Goal: Communication & Community: Connect with others

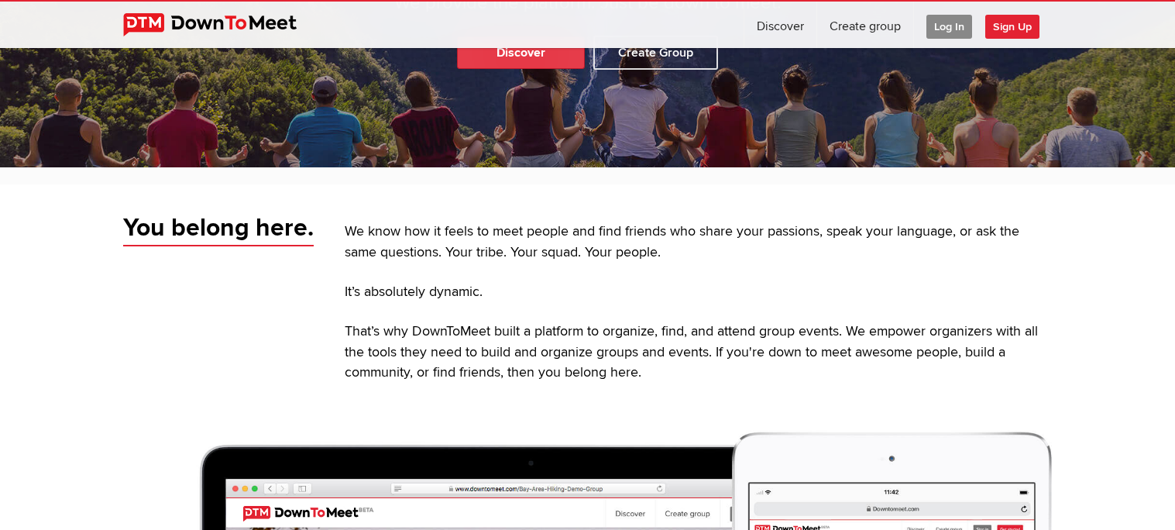
scroll to position [278, 0]
click at [535, 58] on link "Discover" at bounding box center [521, 52] width 128 height 33
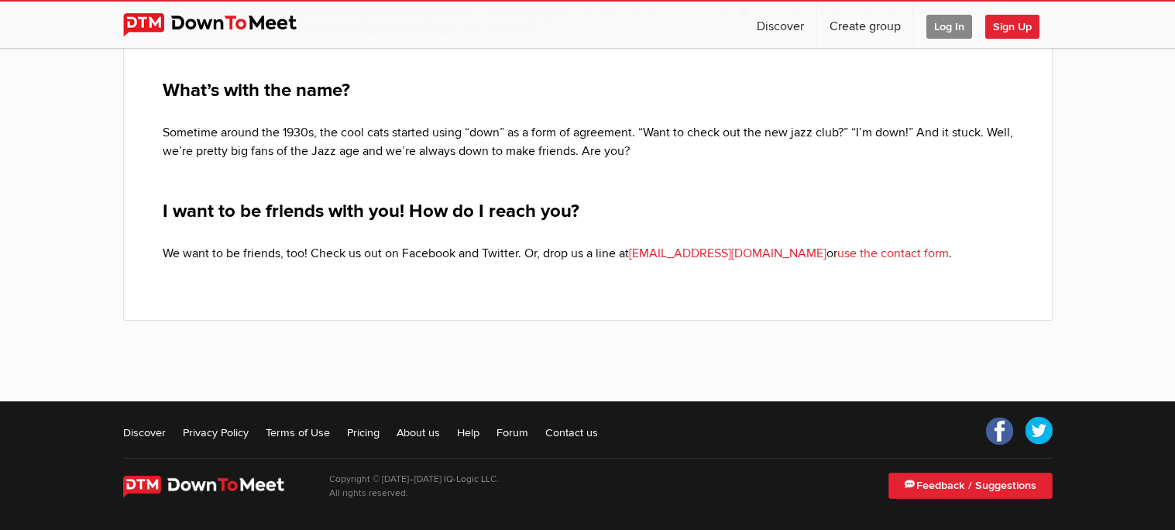
scroll to position [672, 0]
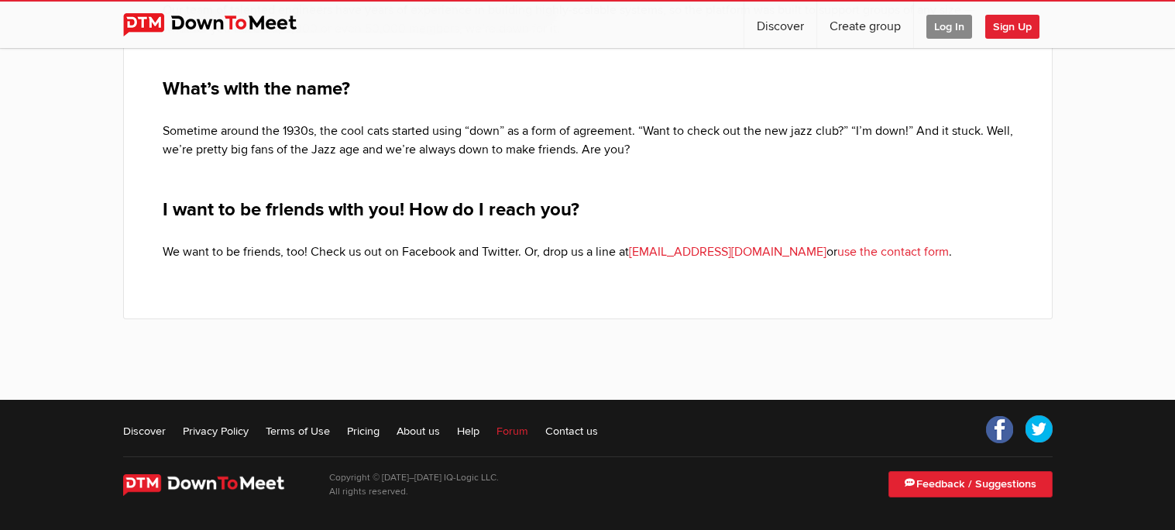
click at [513, 432] on link "Forum" at bounding box center [512, 430] width 32 height 15
click at [493, 423] on li "Forum" at bounding box center [505, 430] width 46 height 19
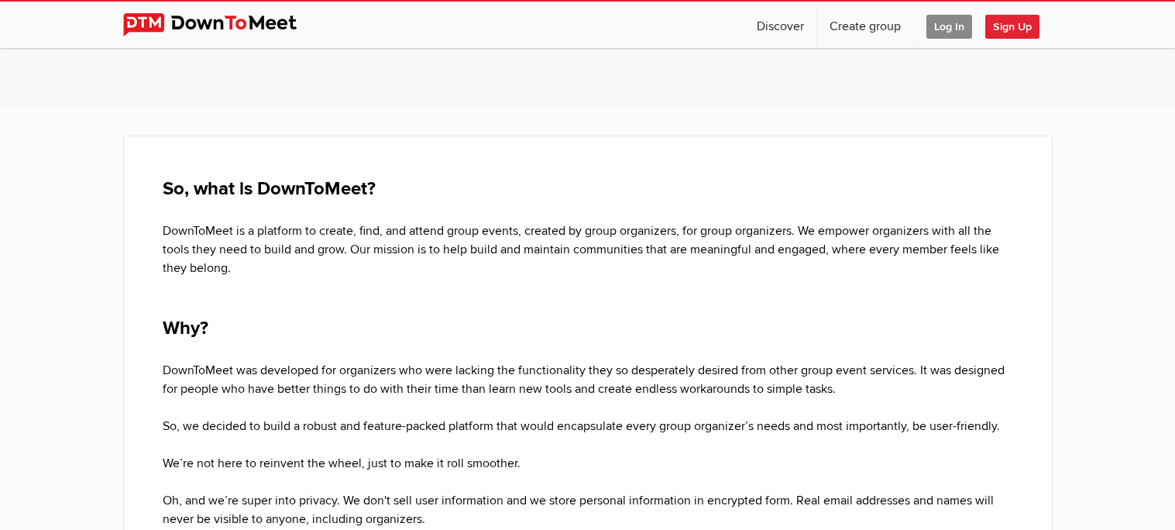
scroll to position [0, 0]
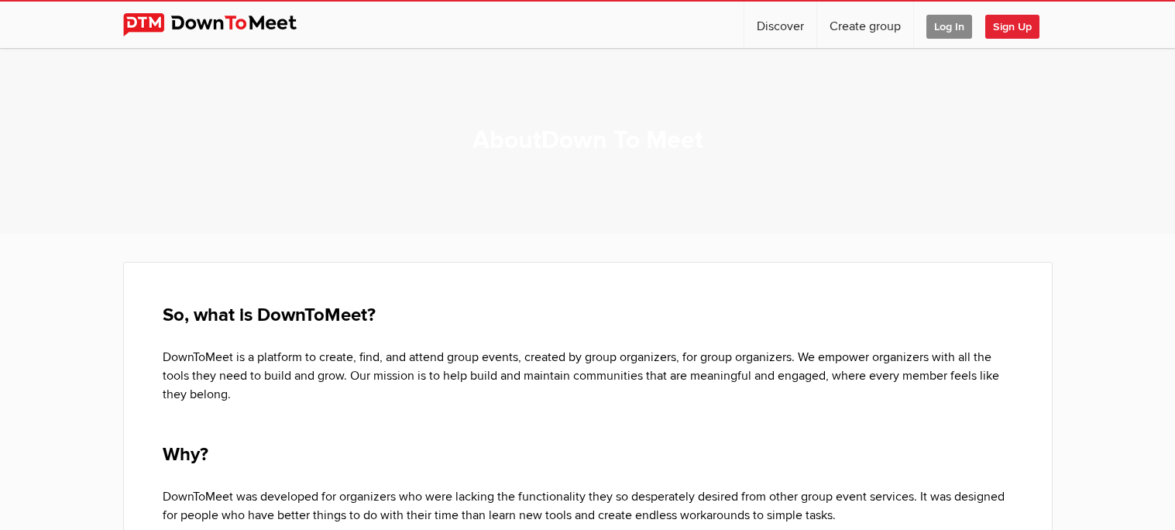
click at [946, 26] on span "Log In" at bounding box center [949, 27] width 46 height 24
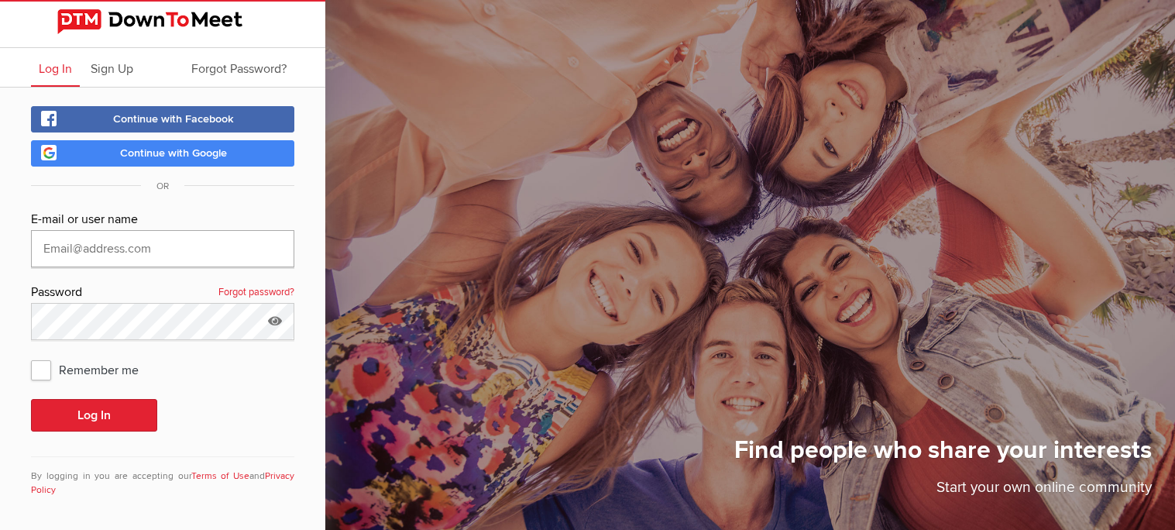
type input "Mal@aussiebb.com.au"
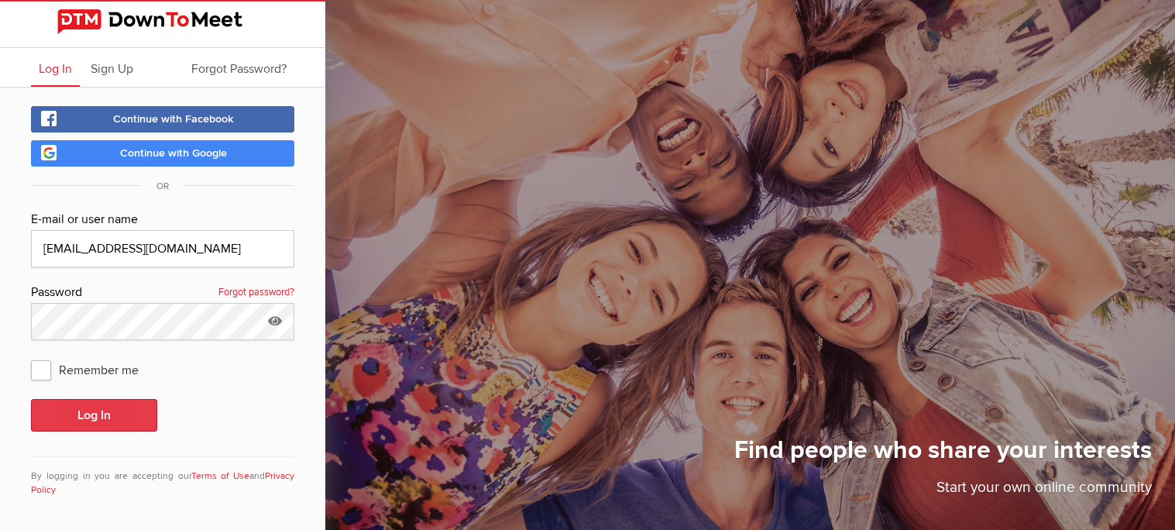
click at [91, 416] on button "Log In" at bounding box center [94, 415] width 126 height 33
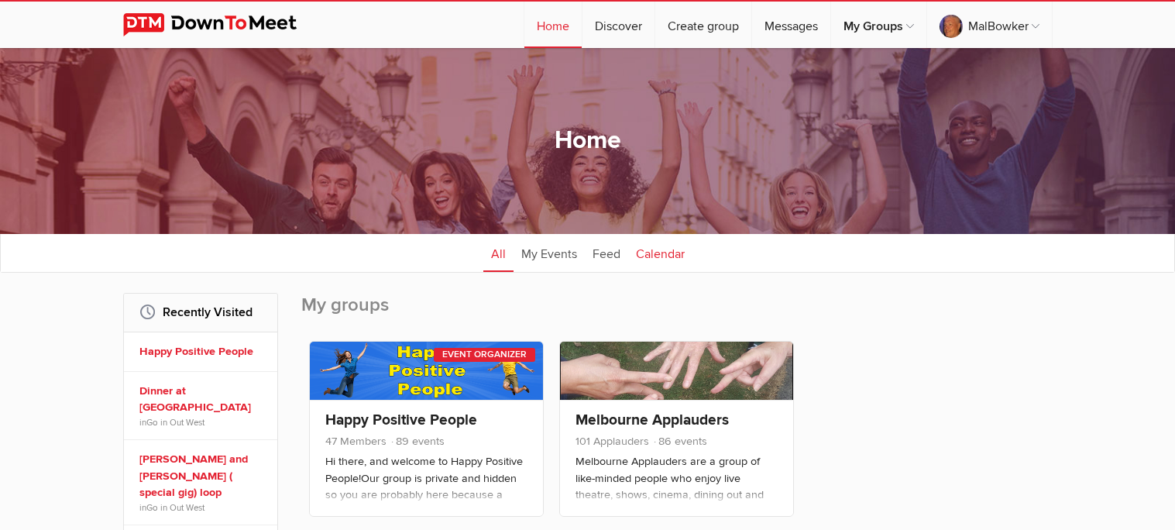
click at [647, 249] on link "Calendar" at bounding box center [660, 252] width 64 height 39
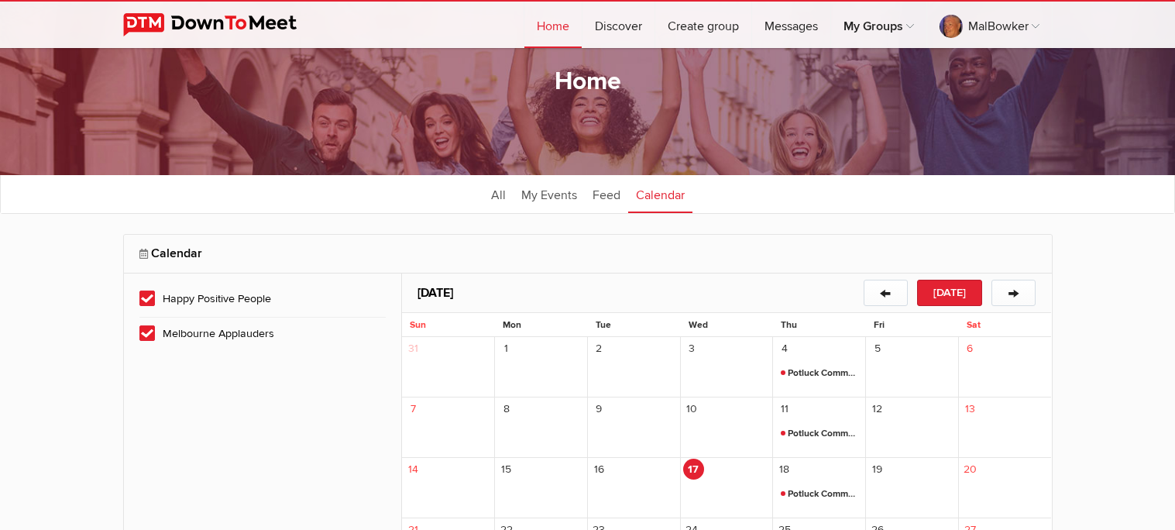
scroll to position [61, 0]
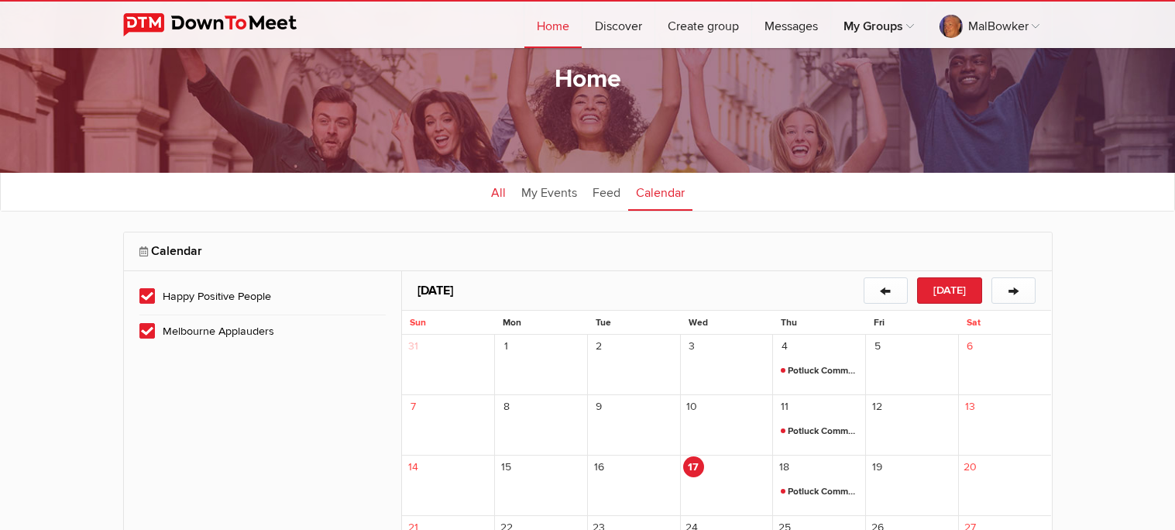
click at [499, 190] on link "All" at bounding box center [498, 191] width 30 height 39
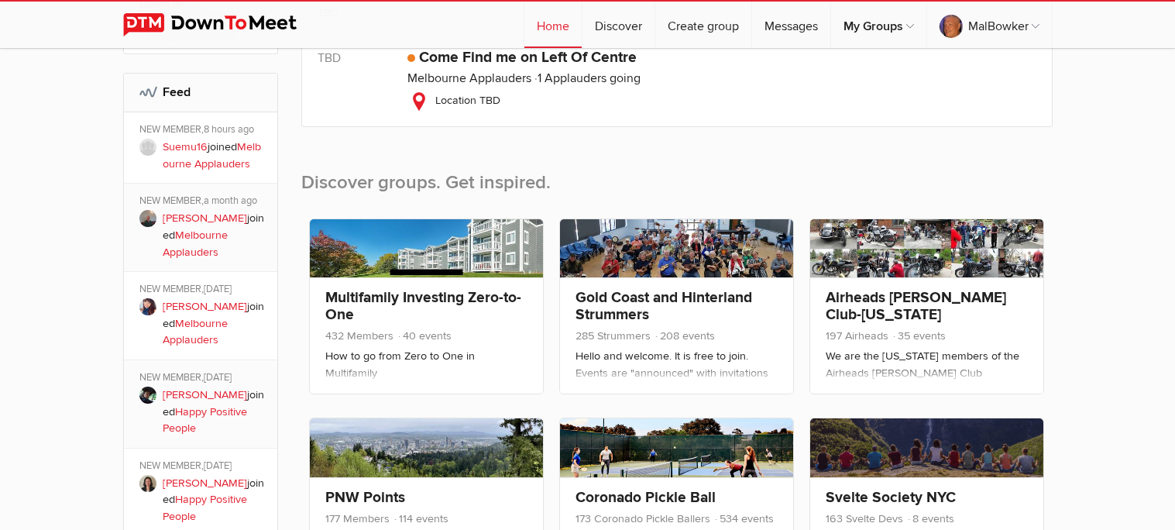
scroll to position [959, 0]
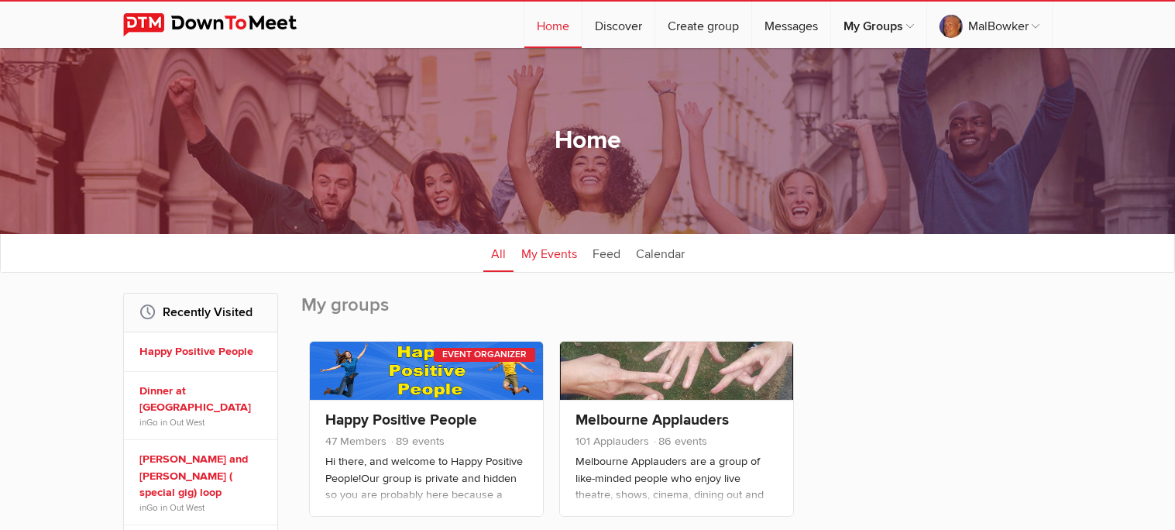
click at [535, 255] on link "My Events" at bounding box center [548, 252] width 71 height 39
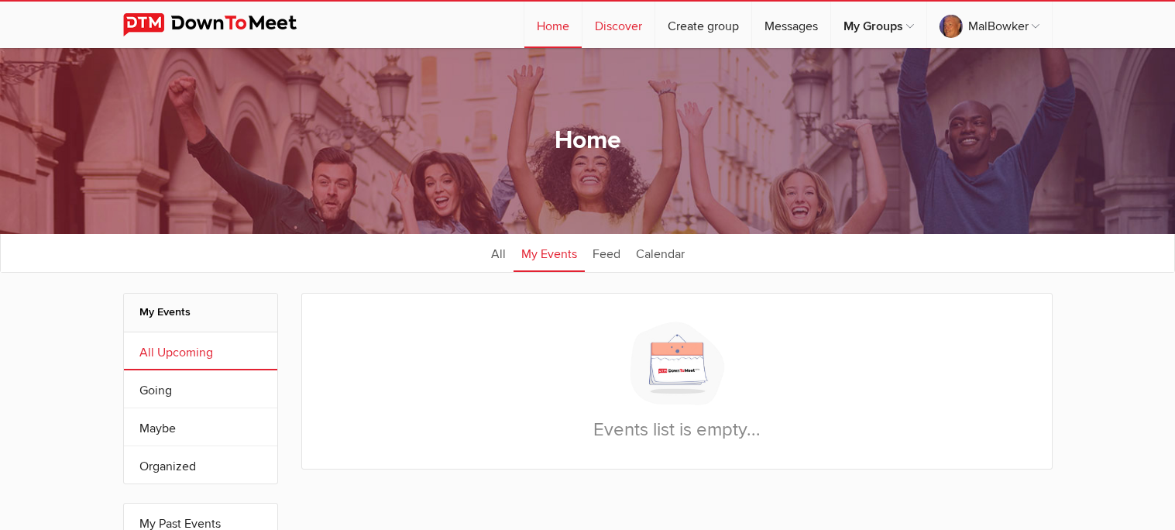
click at [630, 25] on link "Discover" at bounding box center [618, 25] width 72 height 46
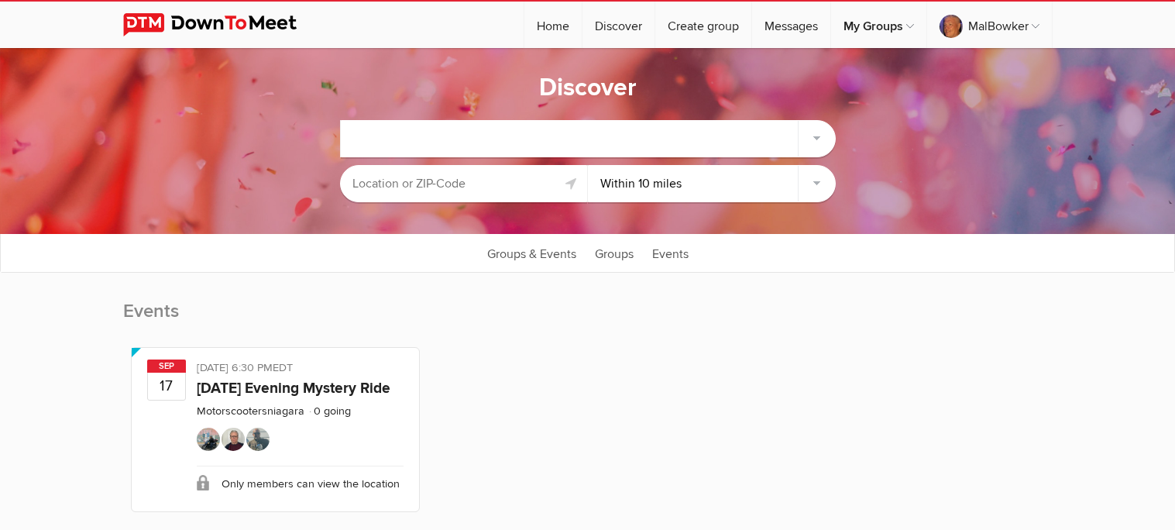
click at [383, 183] on input "text" at bounding box center [464, 183] width 248 height 37
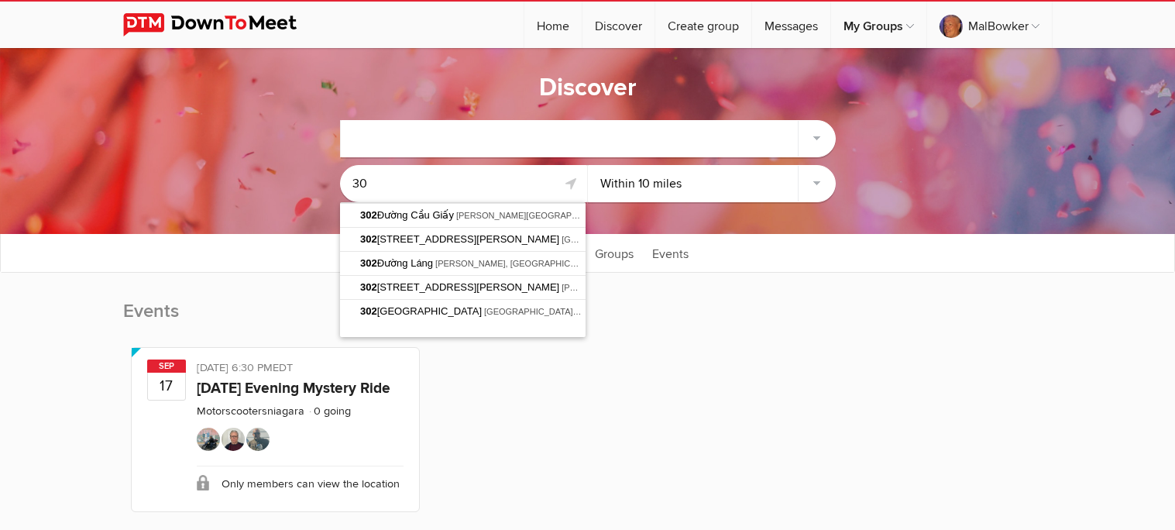
type input "3"
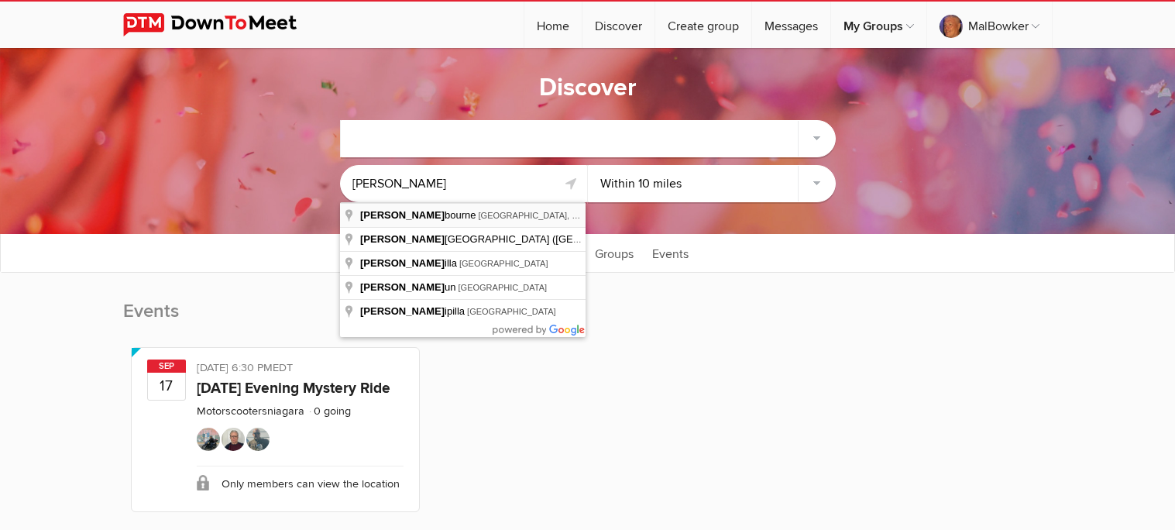
type input "[GEOGRAPHIC_DATA] [GEOGRAPHIC_DATA], [GEOGRAPHIC_DATA]"
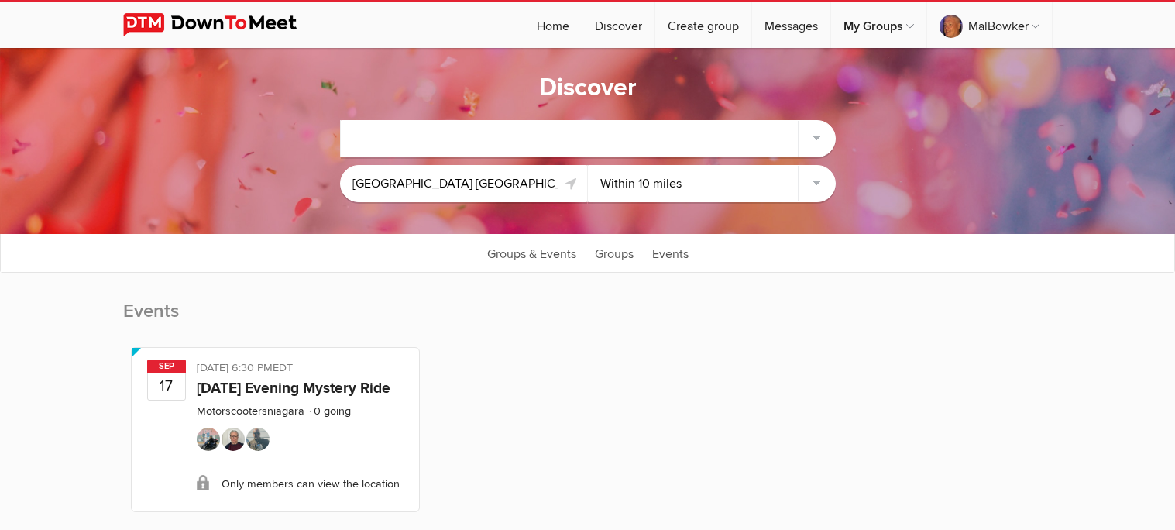
click at [817, 184] on select "Within 10 miles Within 25 miles Within 50 miles Within 100 miles Within any dis…" at bounding box center [712, 183] width 248 height 37
select select "Within 50 miles"
click at [588, 165] on select "Within 10 miles Within 25 miles Within 50 miles Within 100 miles Within any dis…" at bounding box center [712, 183] width 248 height 37
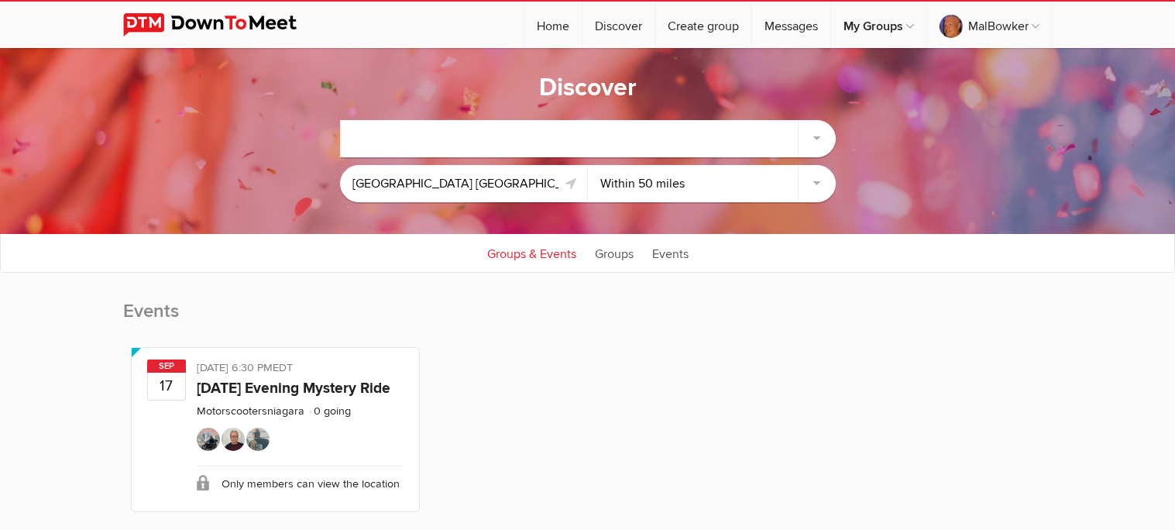
click at [531, 254] on link "Groups & Events" at bounding box center [531, 252] width 105 height 39
click at [608, 253] on link "Groups" at bounding box center [614, 252] width 54 height 39
type input "Altona Meadows VIC 3028, Australia"
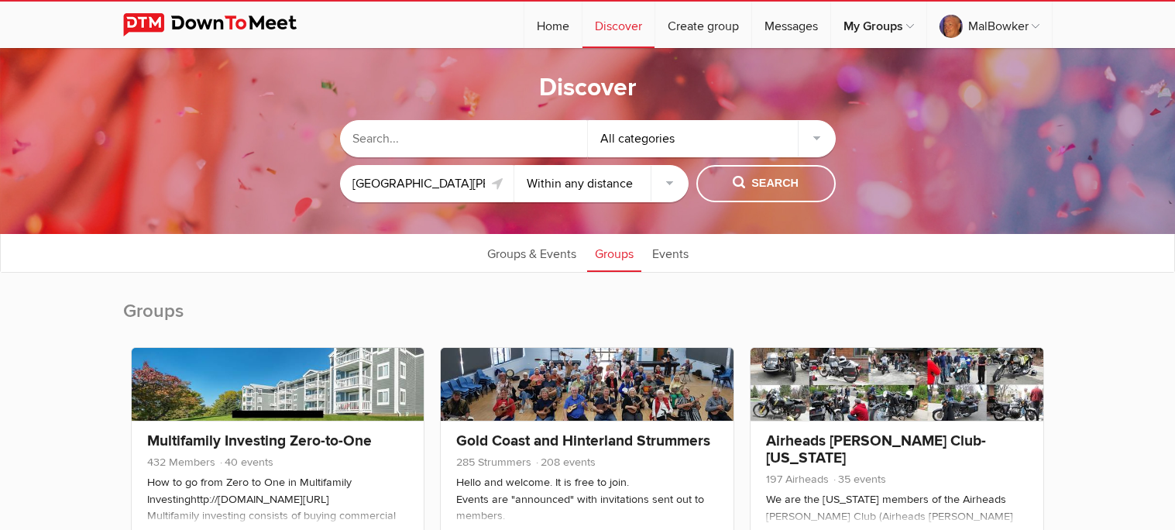
click at [672, 183] on select "Within 10 miles Within 25 miles Within 50 miles Within 100 miles Within any dis…" at bounding box center [601, 183] width 174 height 37
select select "50"
click at [514, 165] on select "Within 10 miles Within 25 miles Within 50 miles Within 100 miles Within any dis…" at bounding box center [601, 183] width 174 height 37
click at [764, 181] on span "Search" at bounding box center [766, 183] width 66 height 17
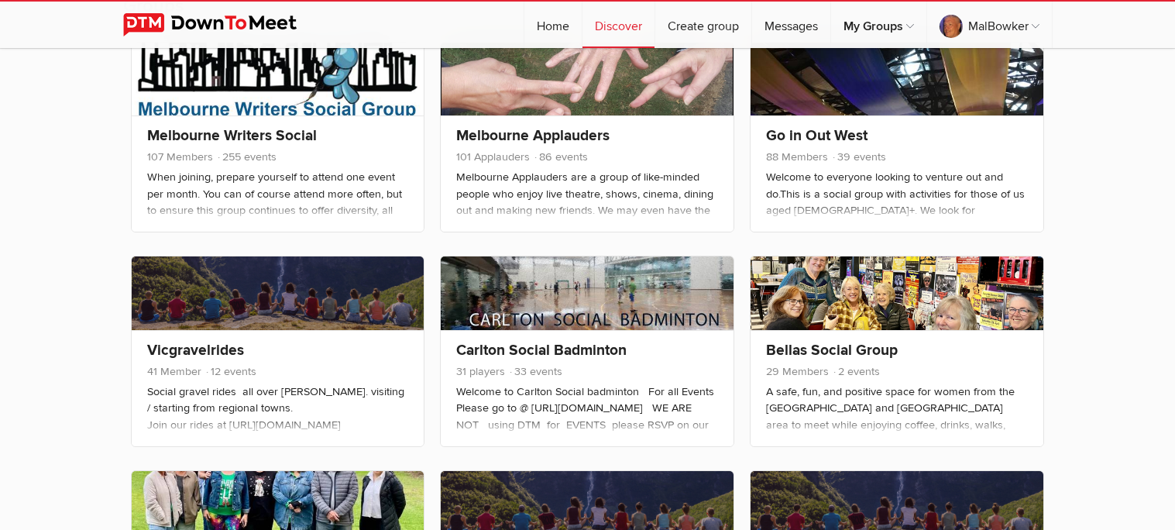
scroll to position [309, 0]
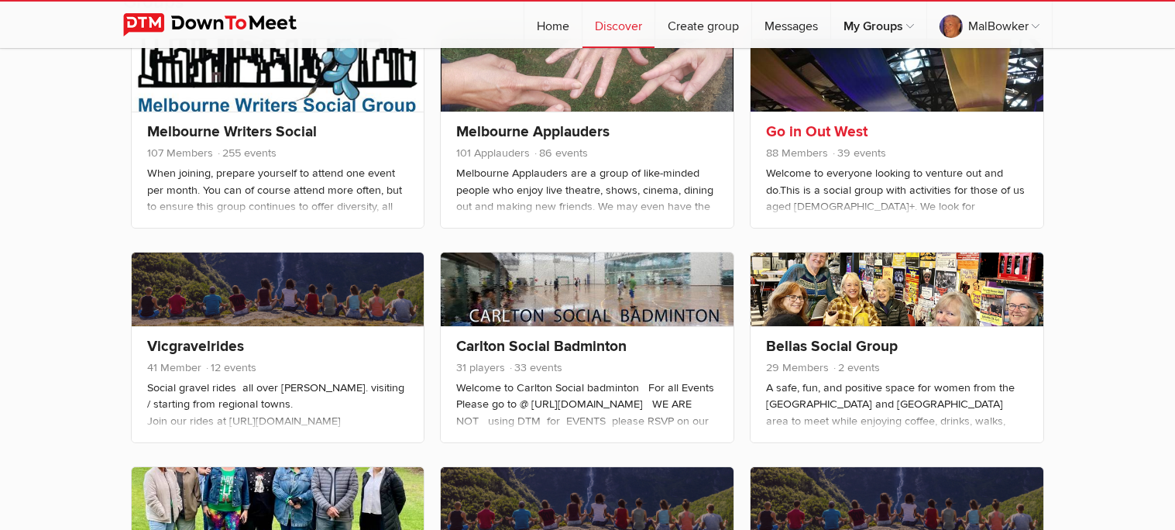
click at [829, 127] on link "Go in Out West" at bounding box center [816, 131] width 101 height 19
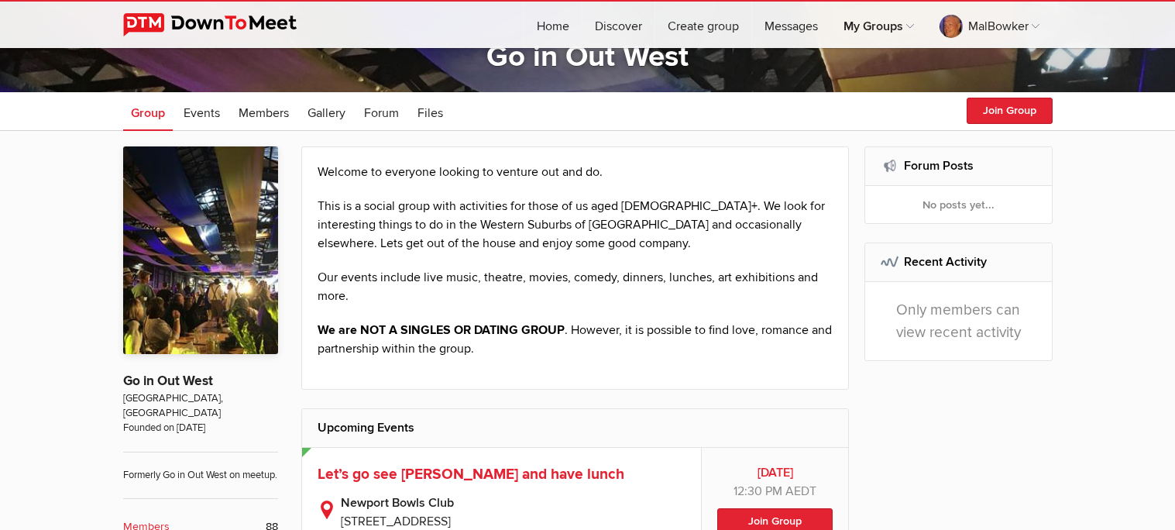
scroll to position [247, 0]
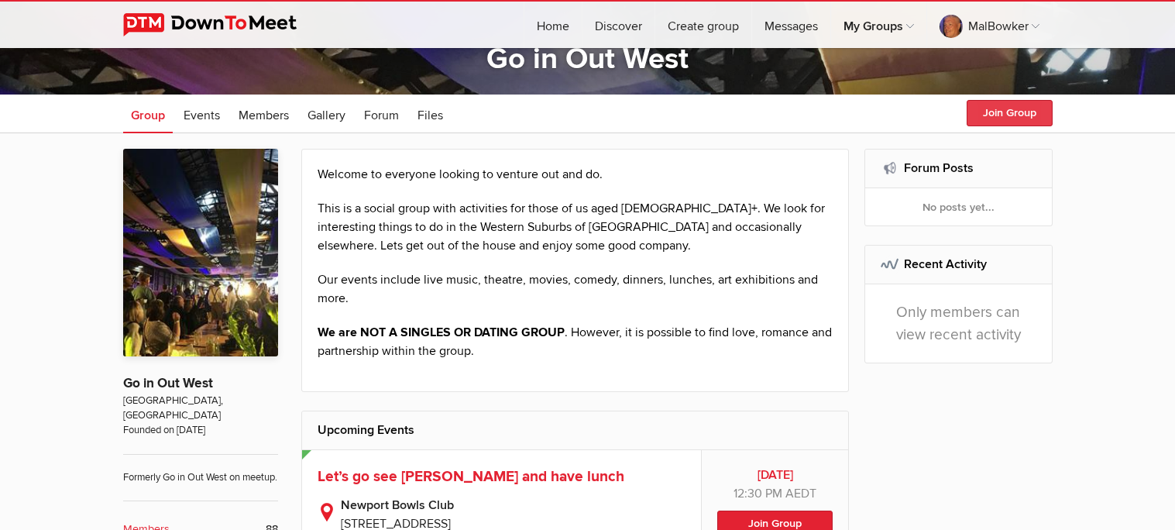
click at [1016, 108] on button "Join Group" at bounding box center [1009, 113] width 86 height 26
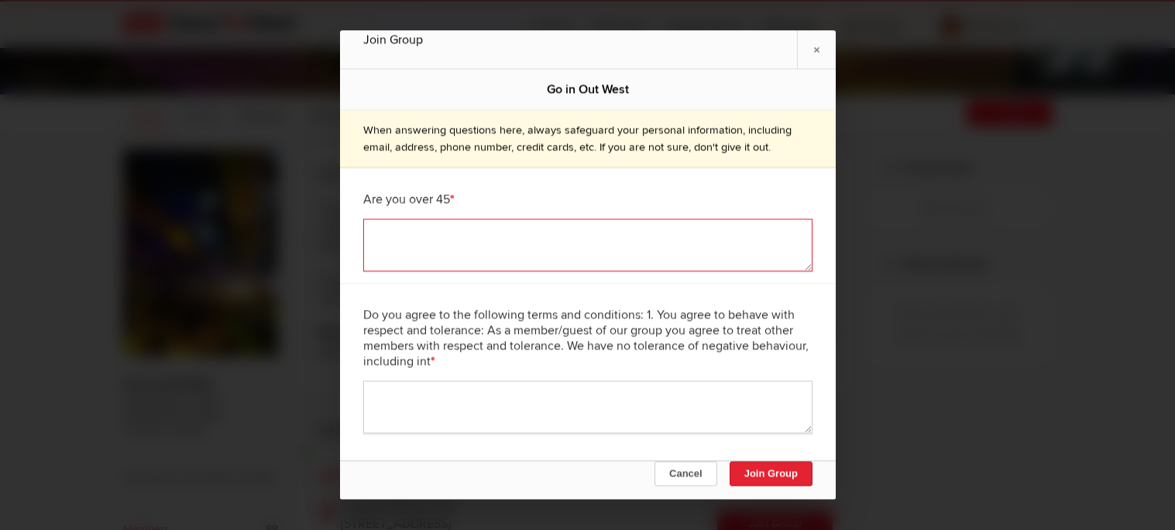
click at [646, 238] on textarea at bounding box center [587, 245] width 449 height 53
type textarea "waaaay over"
click at [581, 414] on textarea at bounding box center [587, 407] width 449 height 53
type textarea "yes"
click at [759, 469] on button "Join Group" at bounding box center [770, 474] width 83 height 25
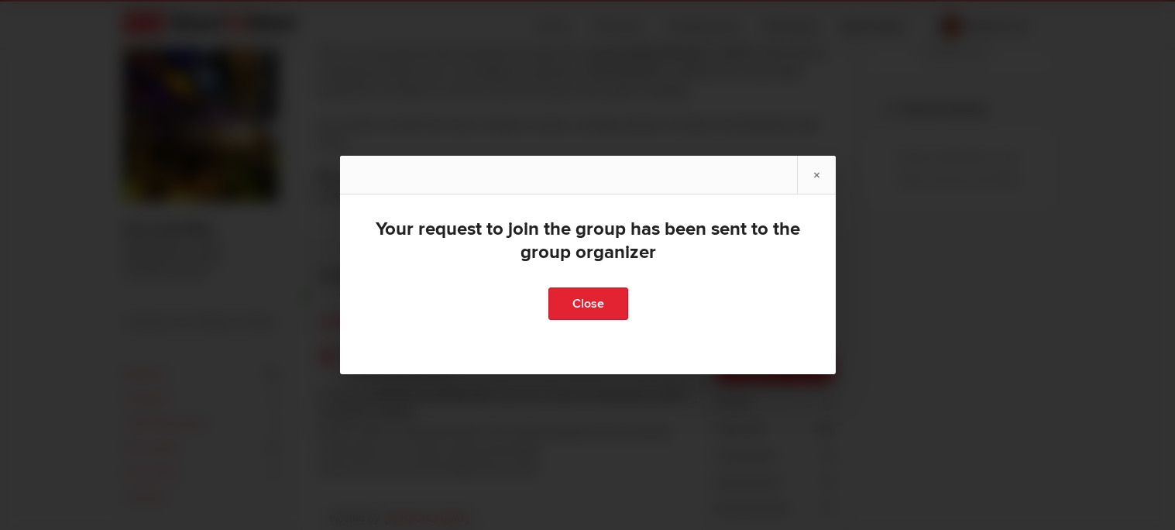
scroll to position [433, 0]
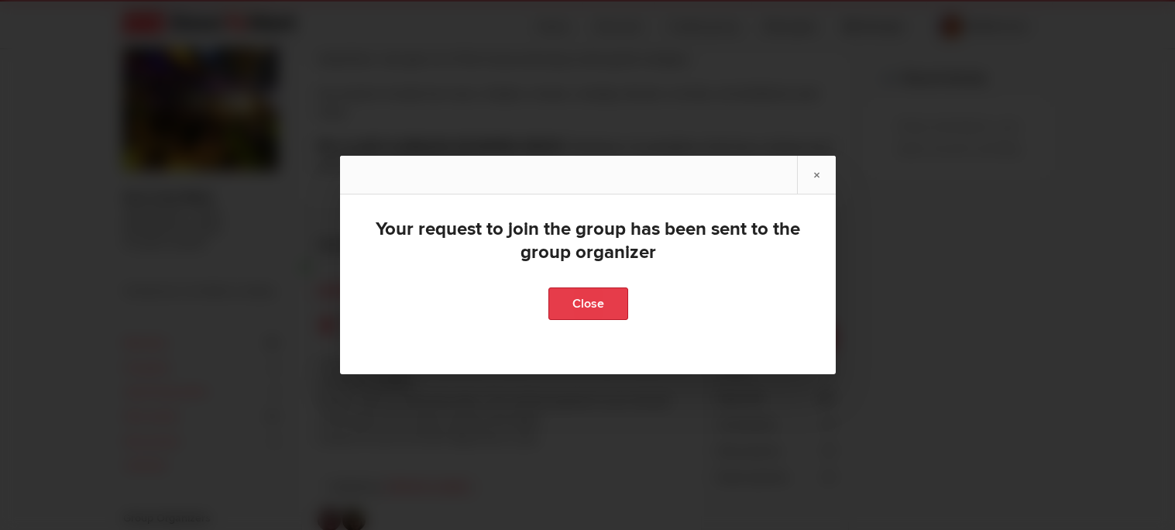
click at [587, 302] on link "Close" at bounding box center [587, 303] width 80 height 33
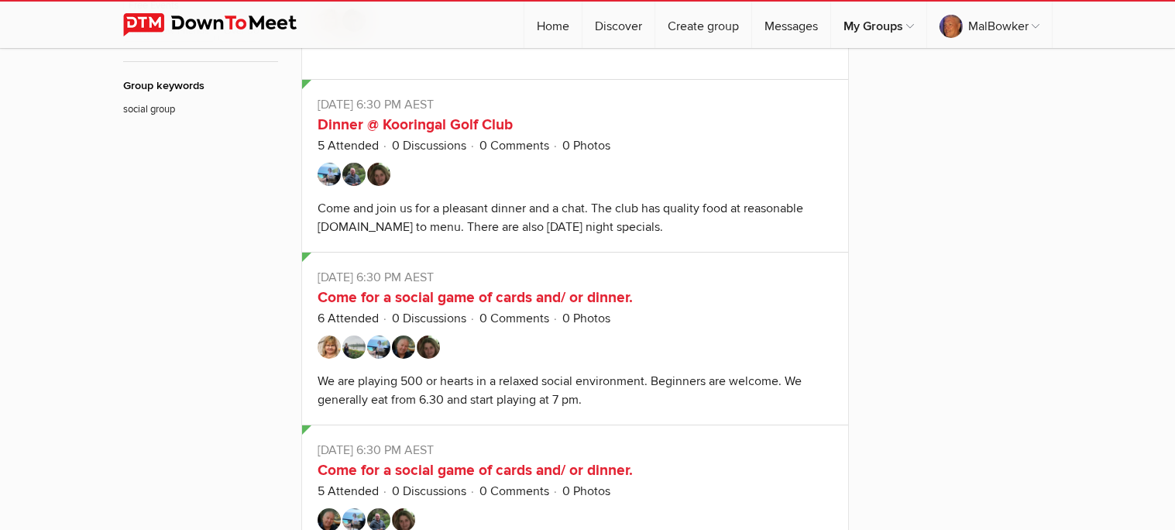
scroll to position [1362, 0]
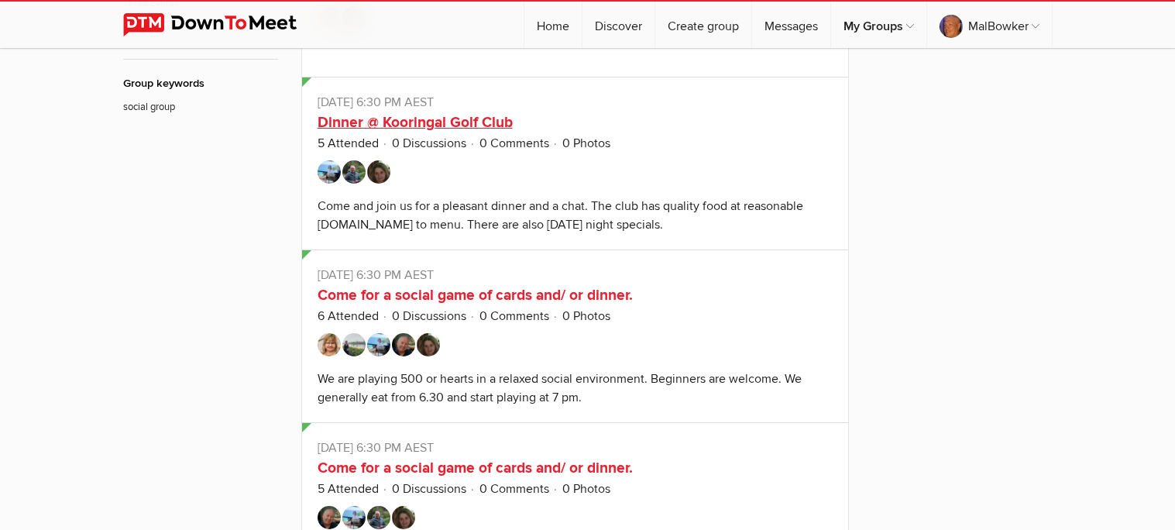
click at [434, 132] on link "Dinner @ Kooringal Golf Club" at bounding box center [414, 122] width 195 height 19
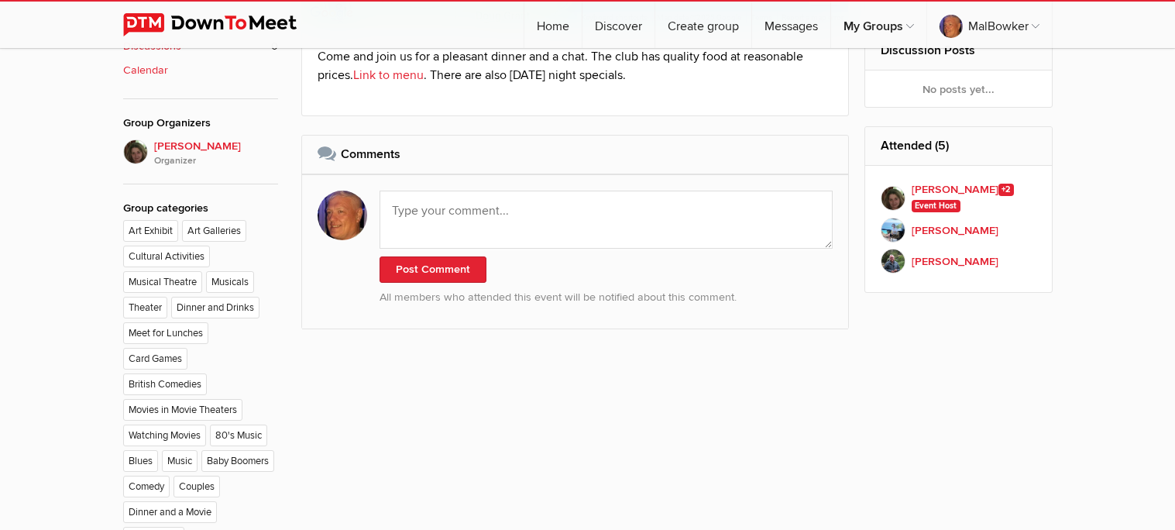
scroll to position [867, 0]
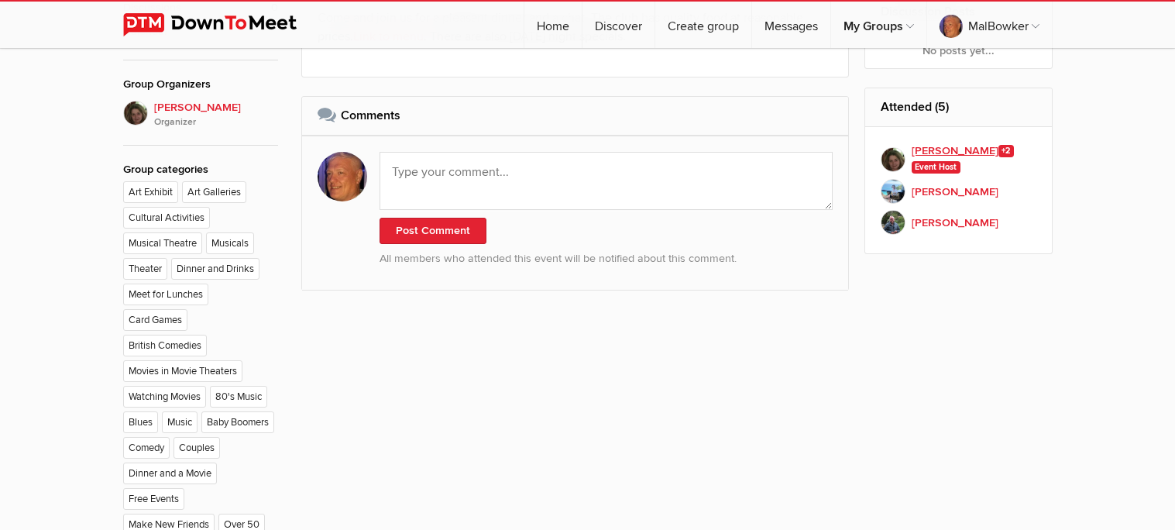
click at [893, 156] on img at bounding box center [892, 159] width 25 height 25
click at [916, 150] on b "Mashelle +2" at bounding box center [962, 150] width 102 height 17
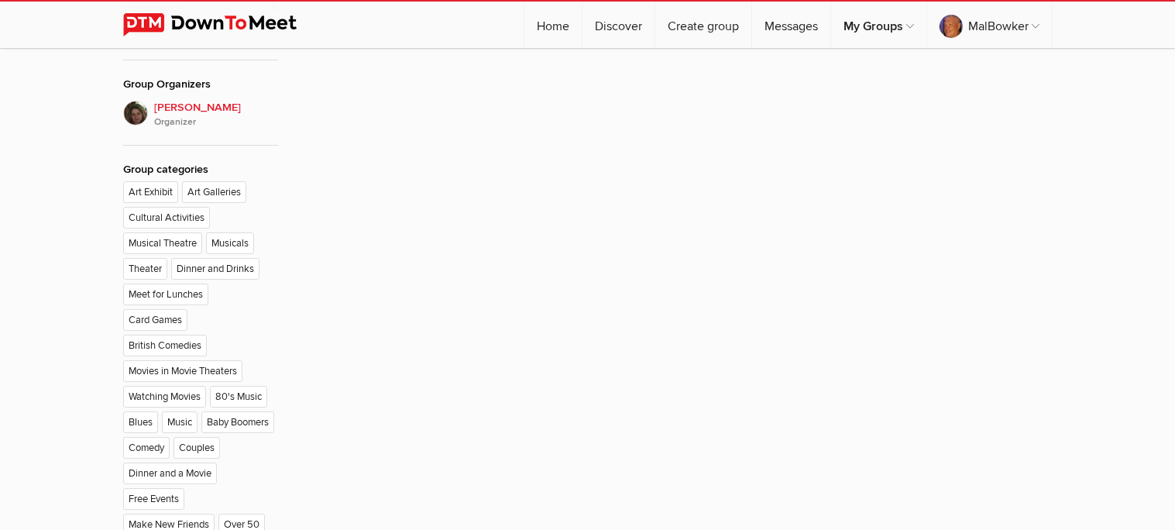
scroll to position [341, 0]
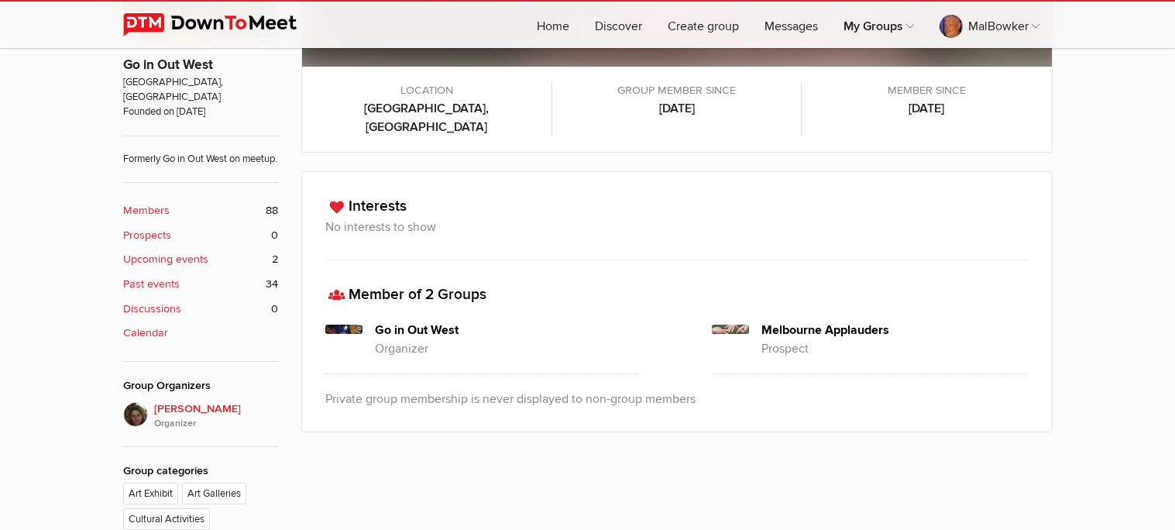
scroll to position [681, 0]
